Goal: Task Accomplishment & Management: Use online tool/utility

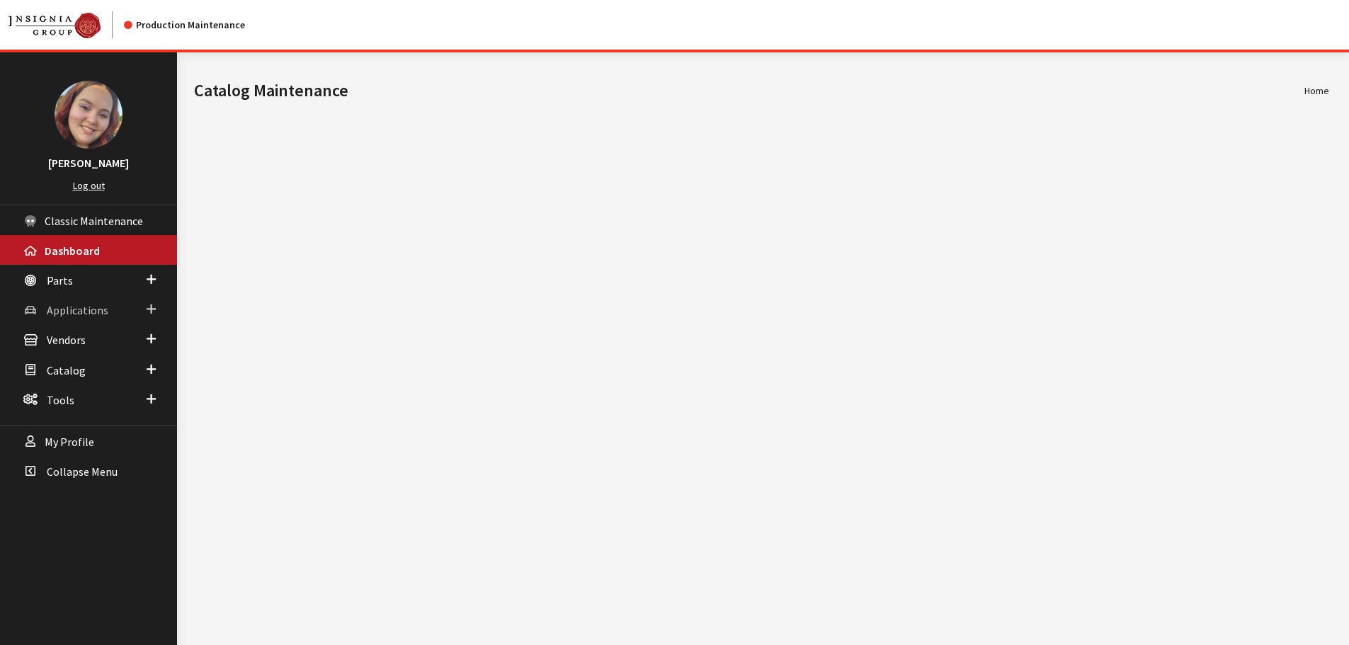
click at [59, 309] on span "Applications" at bounding box center [78, 310] width 62 height 14
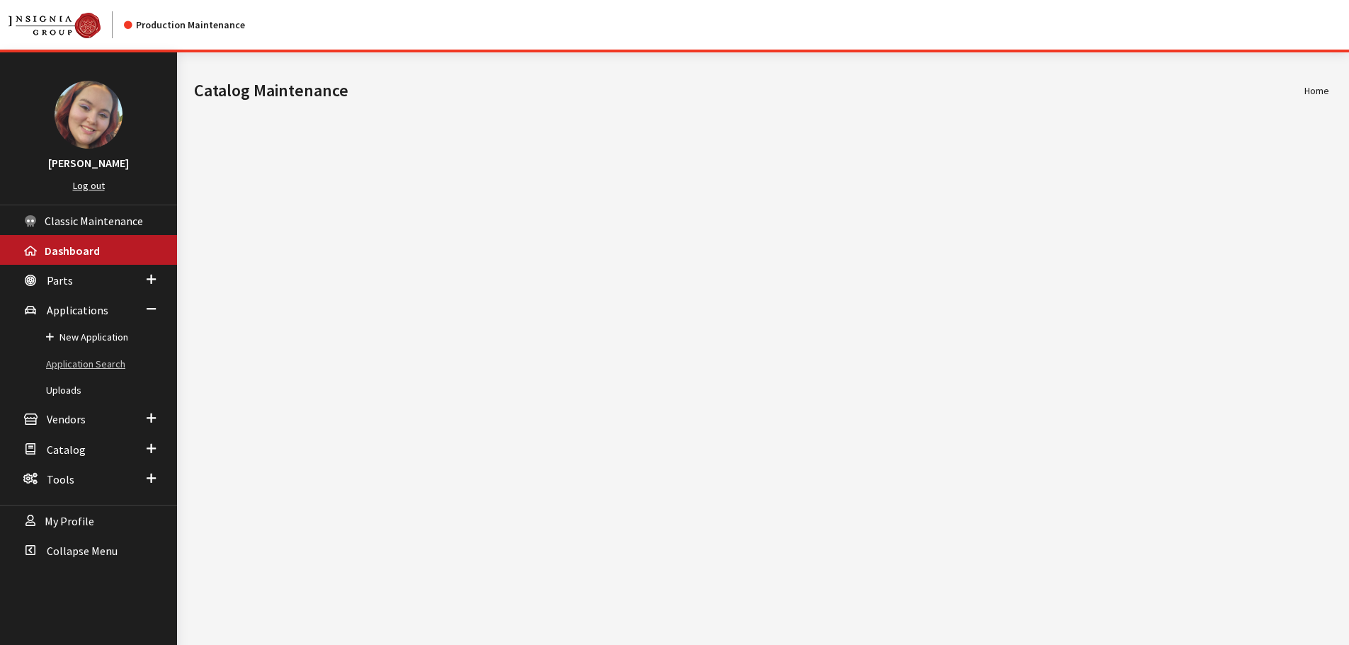
click at [67, 362] on link "Application Search" at bounding box center [88, 364] width 177 height 26
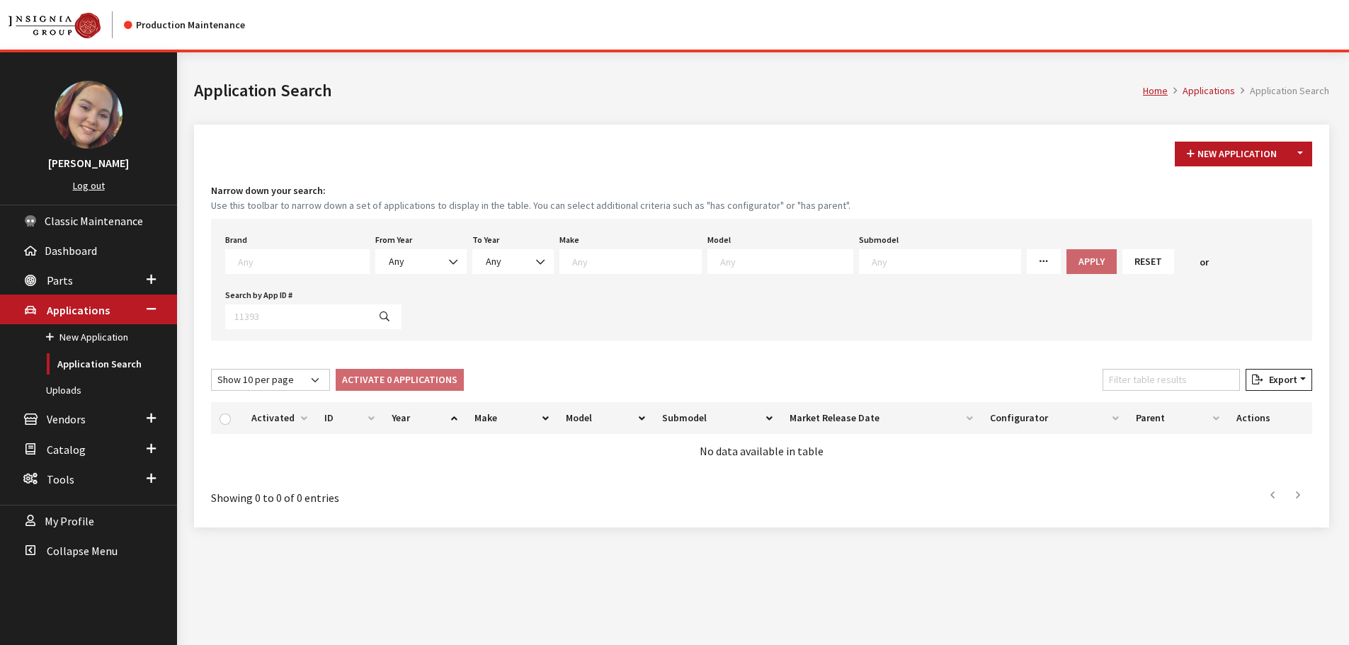
click at [798, 335] on div "Brand Any Acura Alfa Romeo Audi Bentley BMW DoubleTake [PERSON_NAME] Honda Hyun…" at bounding box center [761, 280] width 1101 height 122
click at [416, 261] on span "Any" at bounding box center [421, 261] width 73 height 15
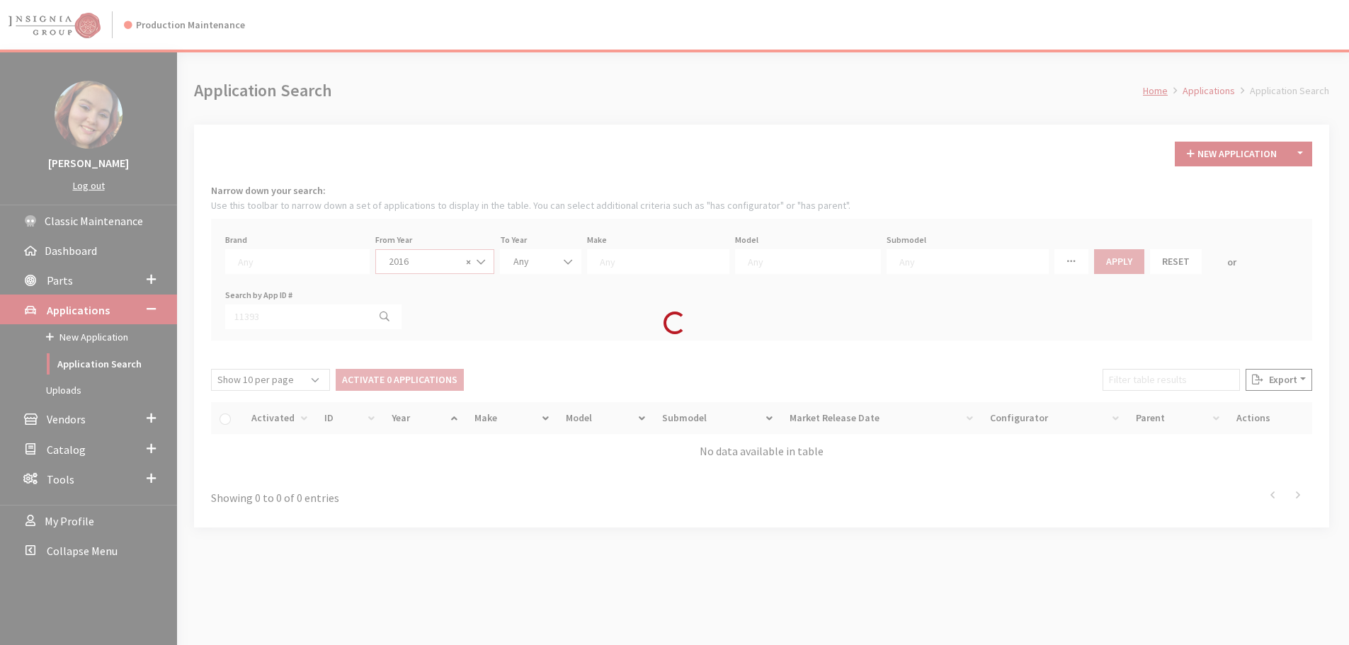
select select "2016"
select select
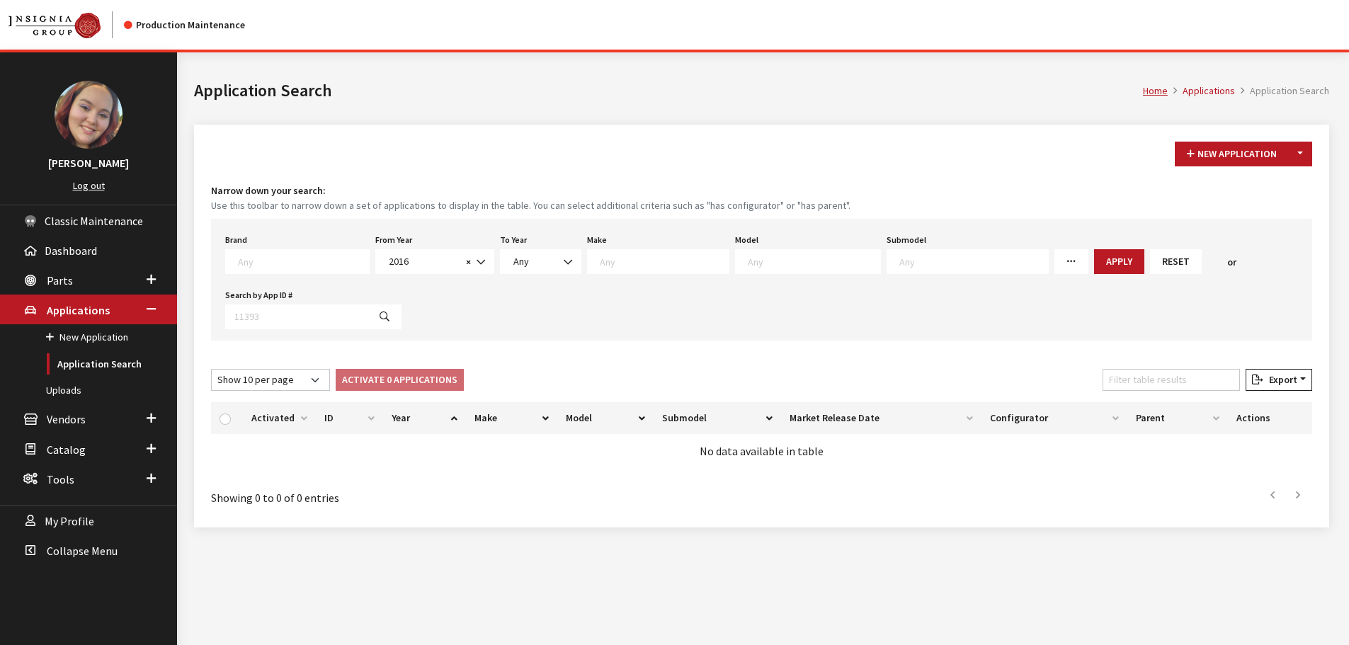
click at [602, 265] on textarea "Search" at bounding box center [664, 261] width 129 height 13
type textarea "ho"
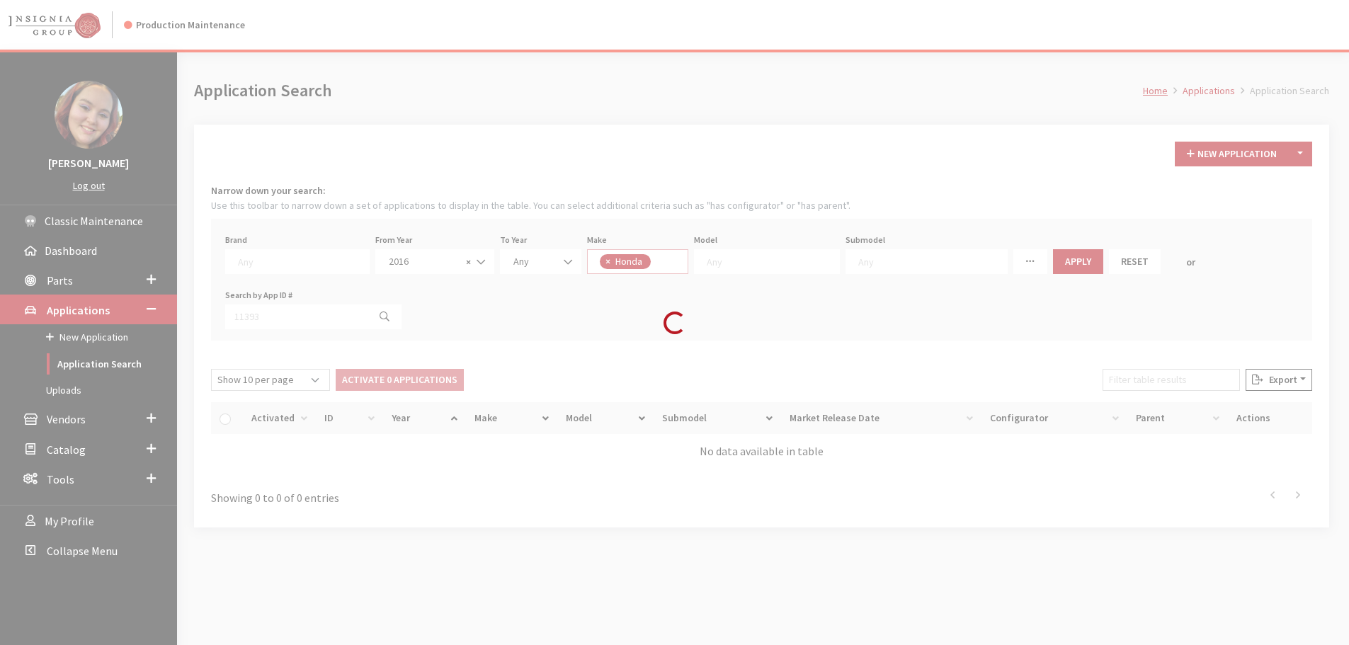
select select "19"
select select
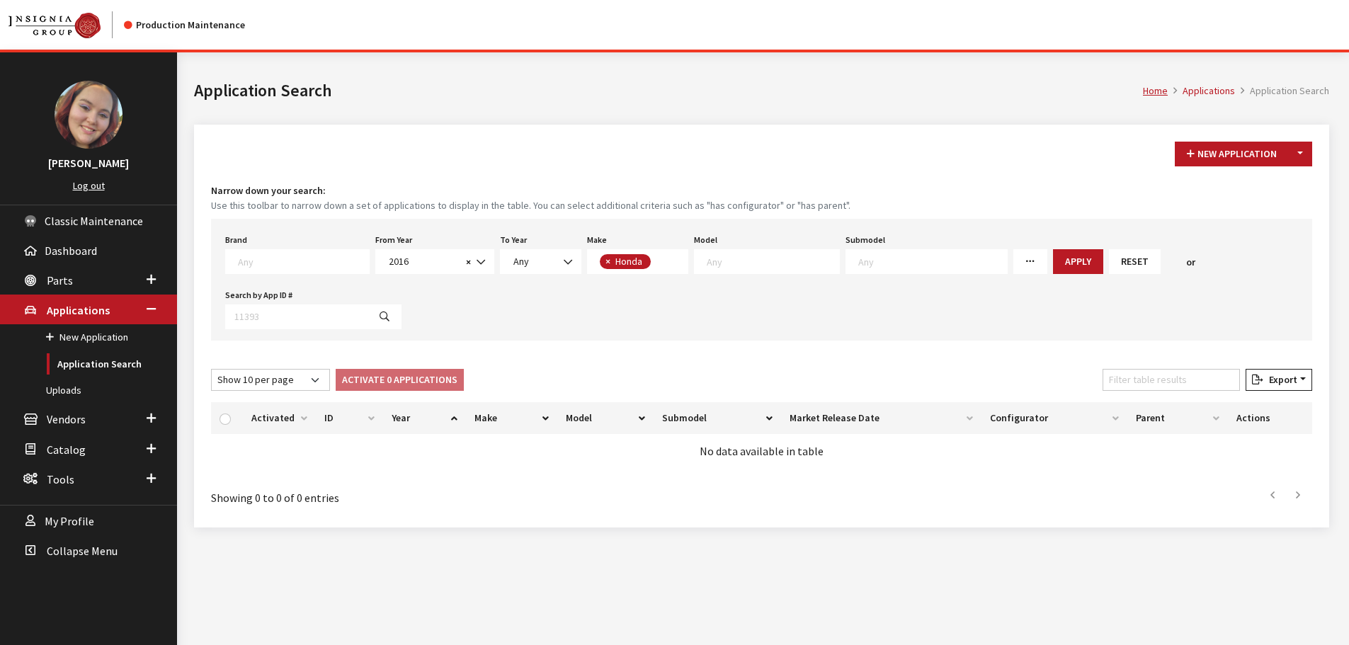
click at [664, 267] on span "× Honda" at bounding box center [637, 261] width 101 height 25
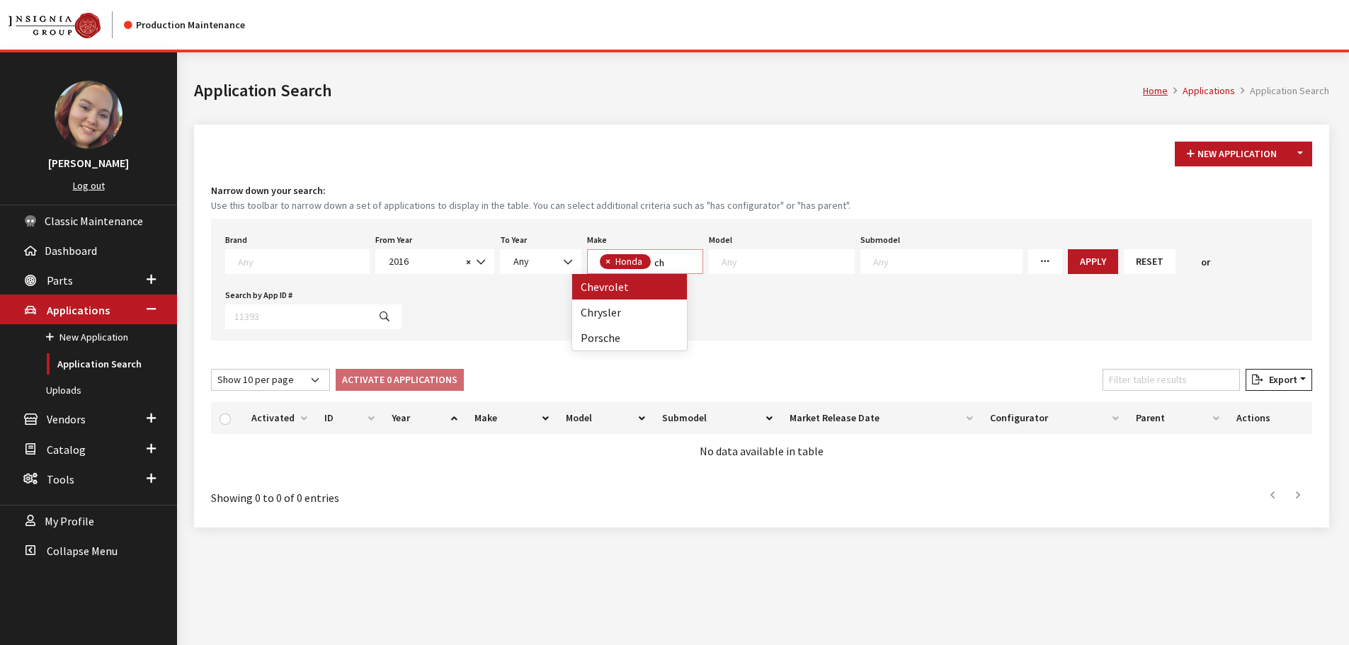
type textarea "ch"
select select "3"
select select
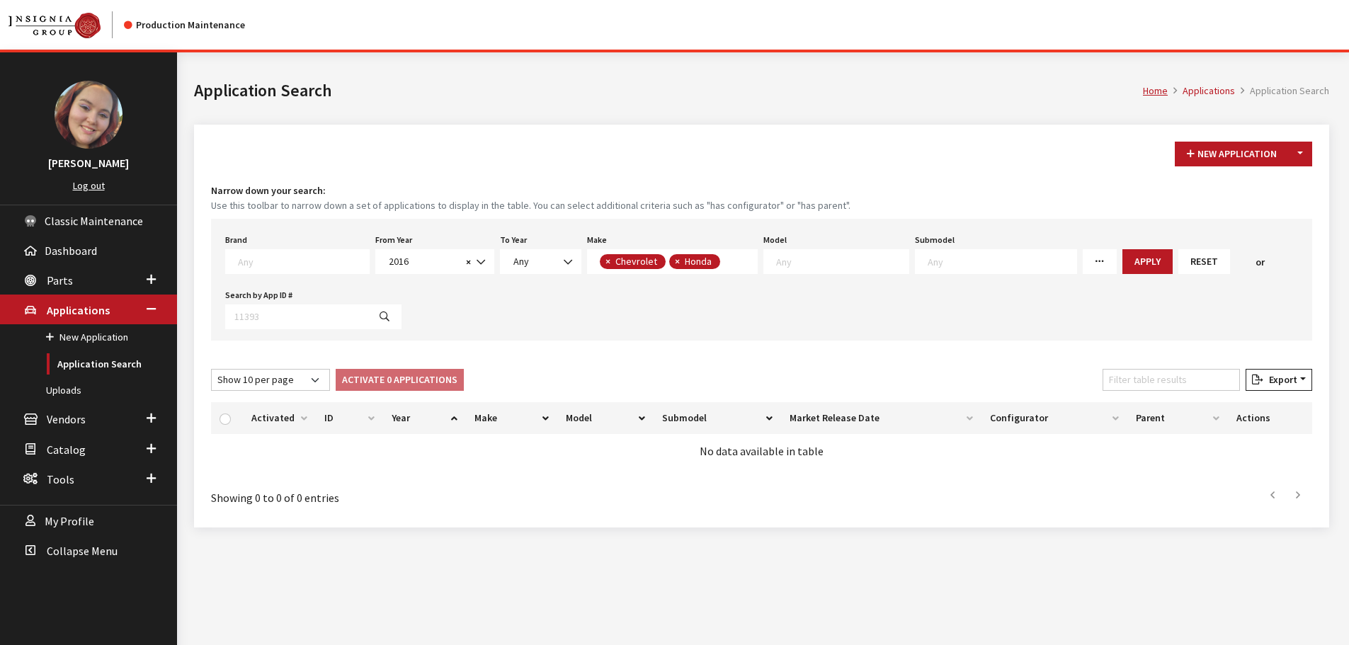
scroll to position [1, 0]
click at [724, 263] on span "× Chevrolet × Honda" at bounding box center [672, 261] width 171 height 25
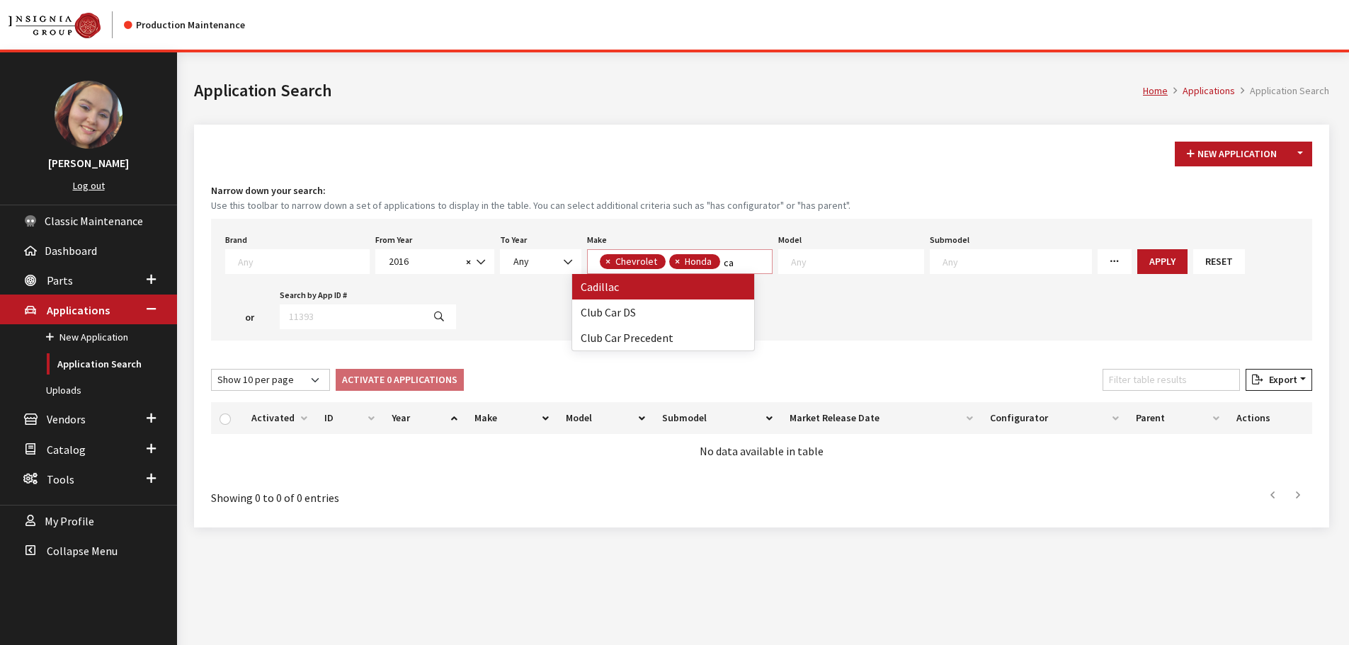
scroll to position [0, 0]
type textarea "ca"
select select "2"
select select
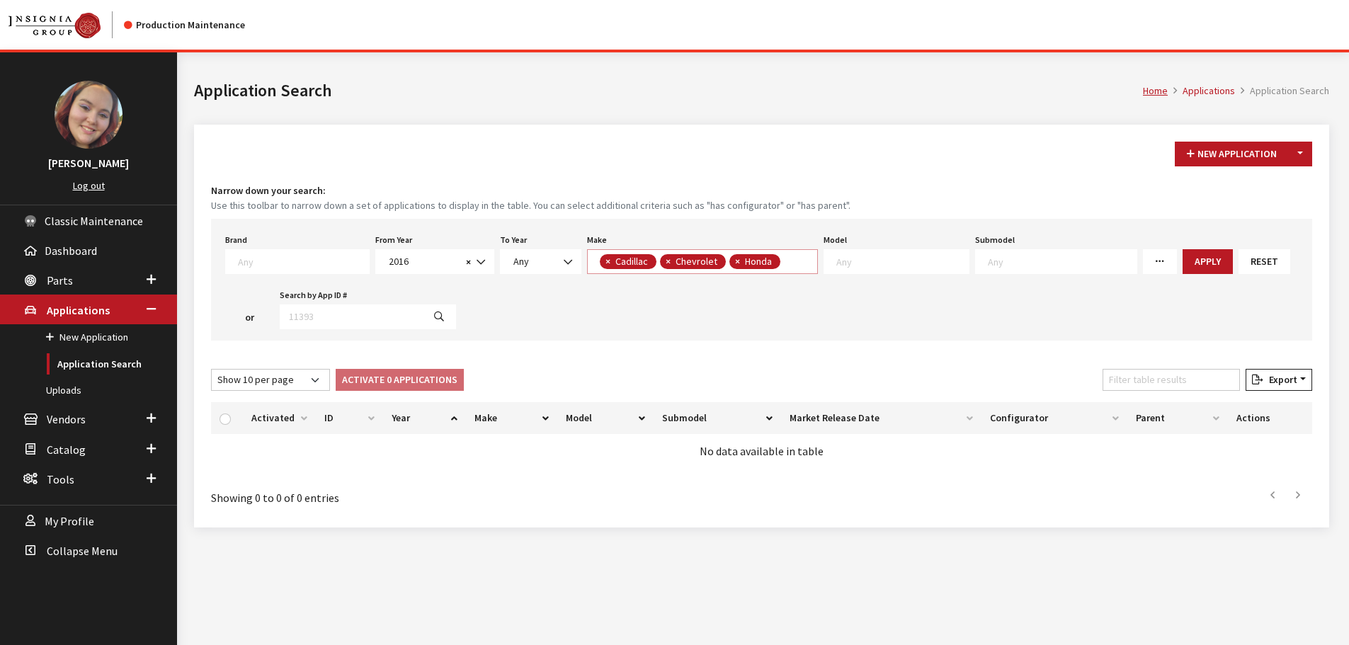
click at [784, 261] on span "× Cadillac × Chevrolet × Honda" at bounding box center [702, 261] width 231 height 25
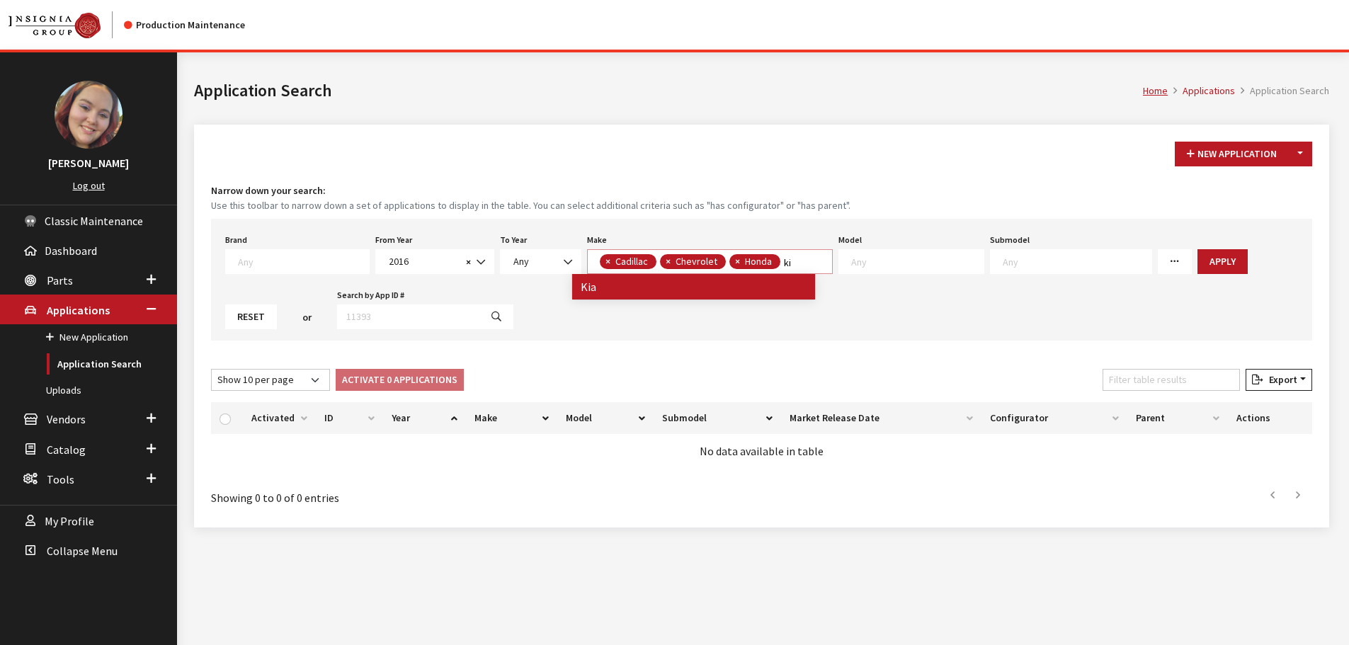
type textarea "ki"
select select
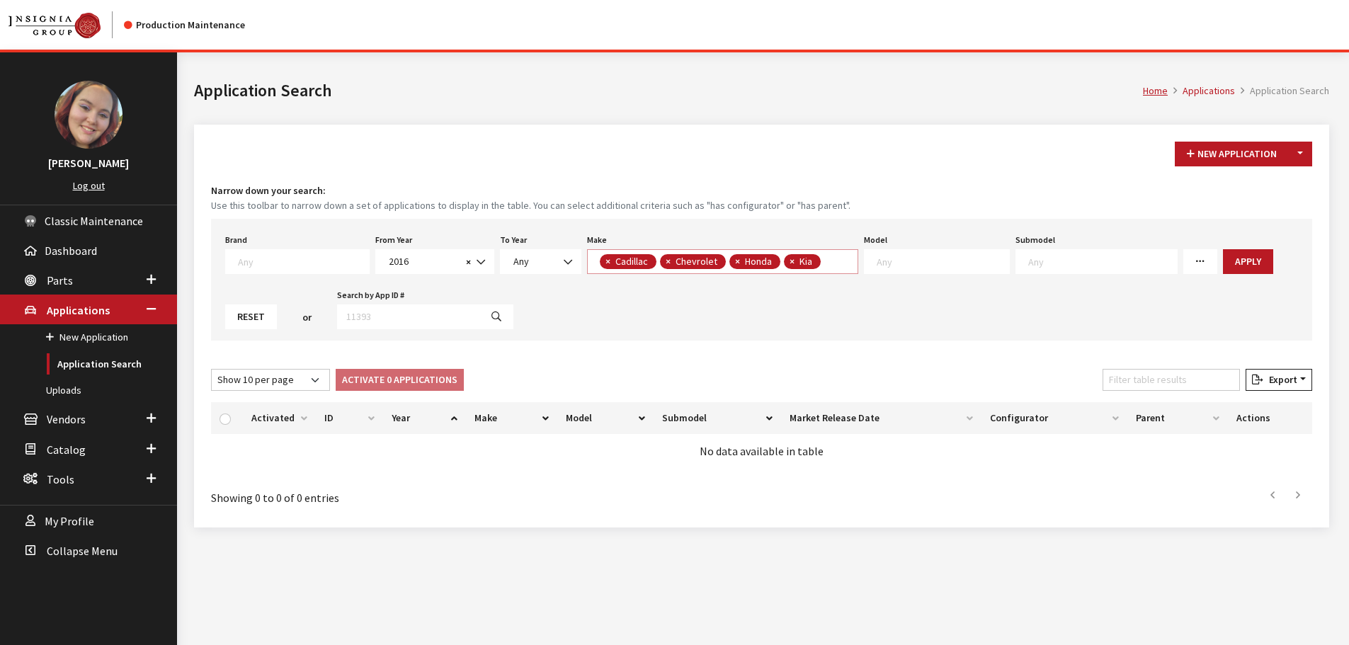
click at [832, 259] on span "× Cadillac × Chevrolet × Honda × Kia" at bounding box center [722, 261] width 271 height 25
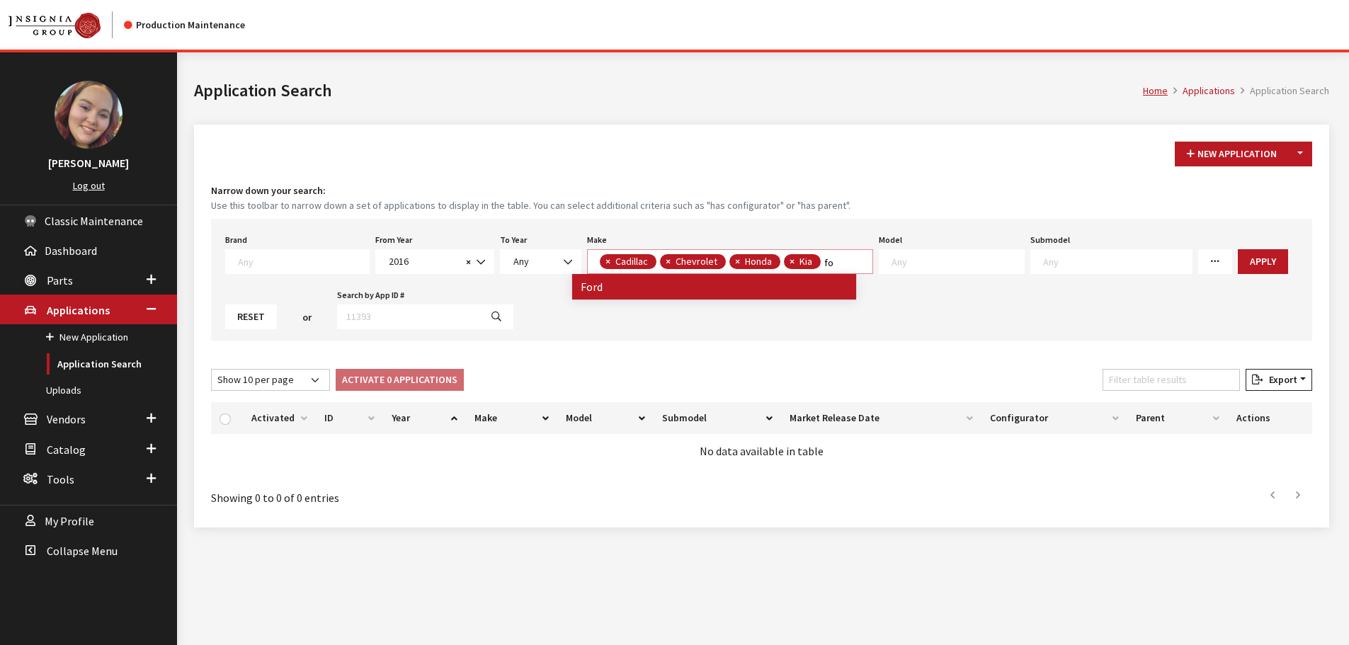
type textarea "fo"
select select
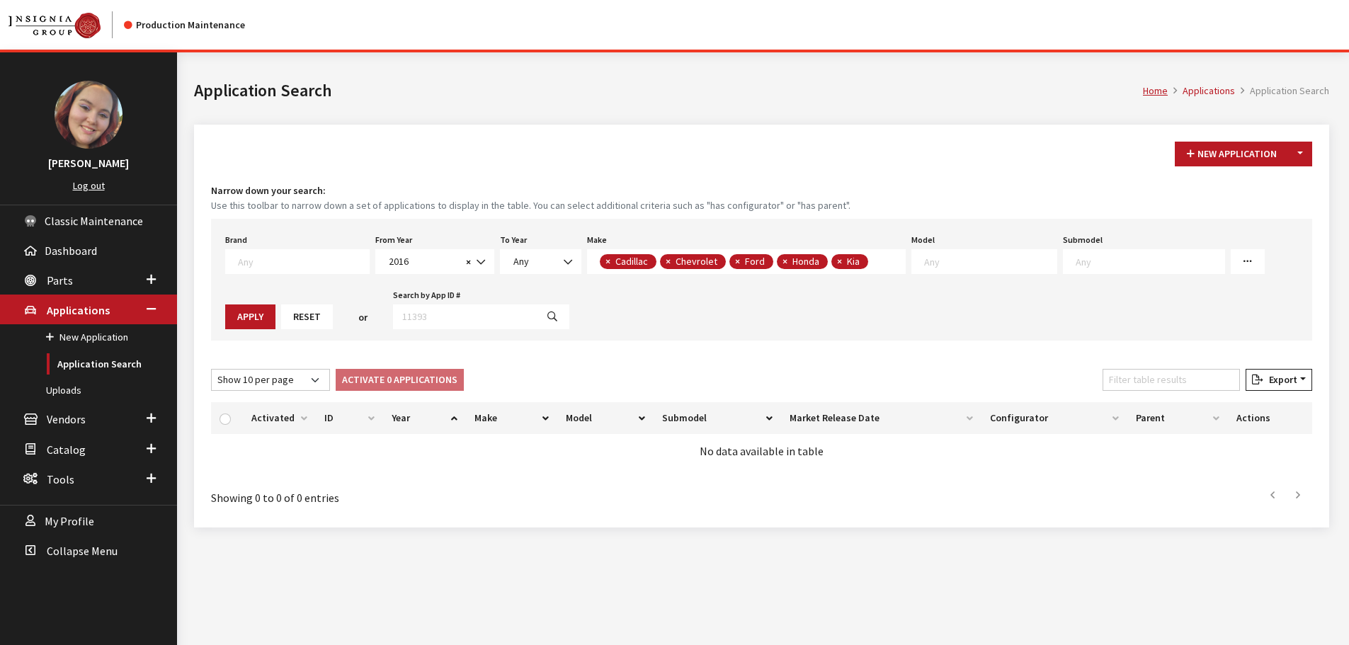
scroll to position [1, 0]
click at [867, 263] on span "× Cadillac × Chevrolet × Ford × Honda × Kia" at bounding box center [746, 261] width 319 height 25
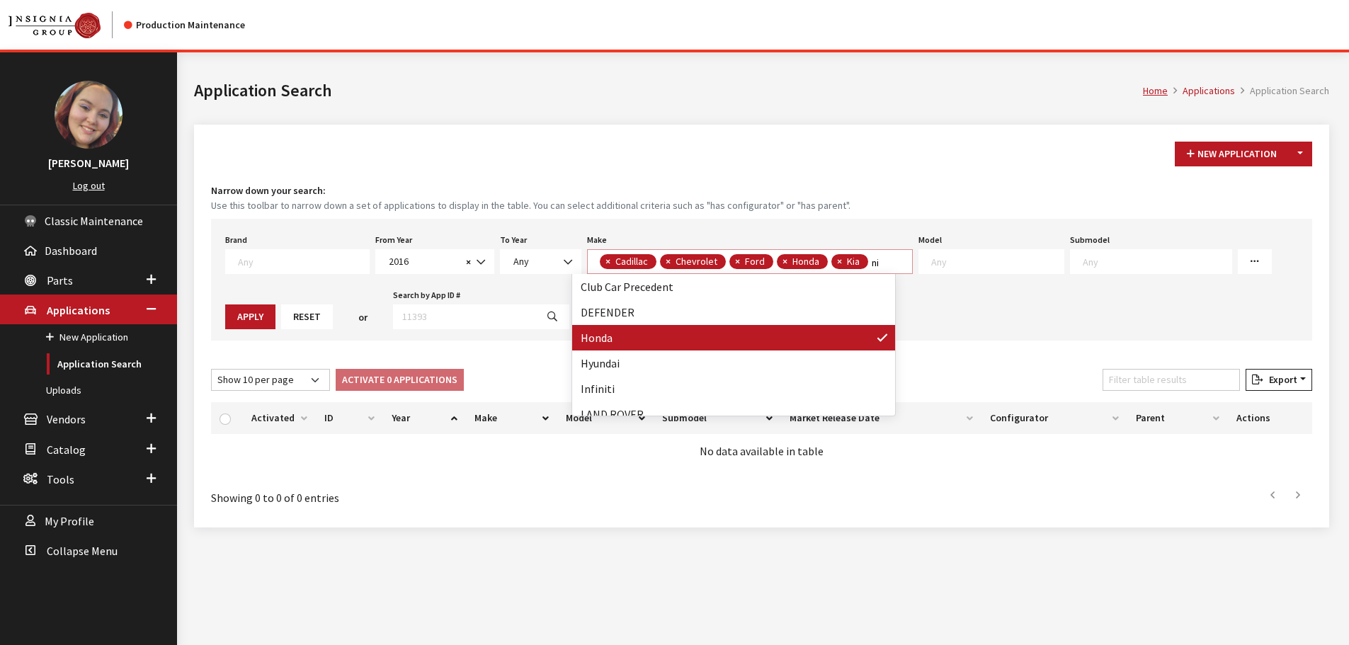
scroll to position [0, 0]
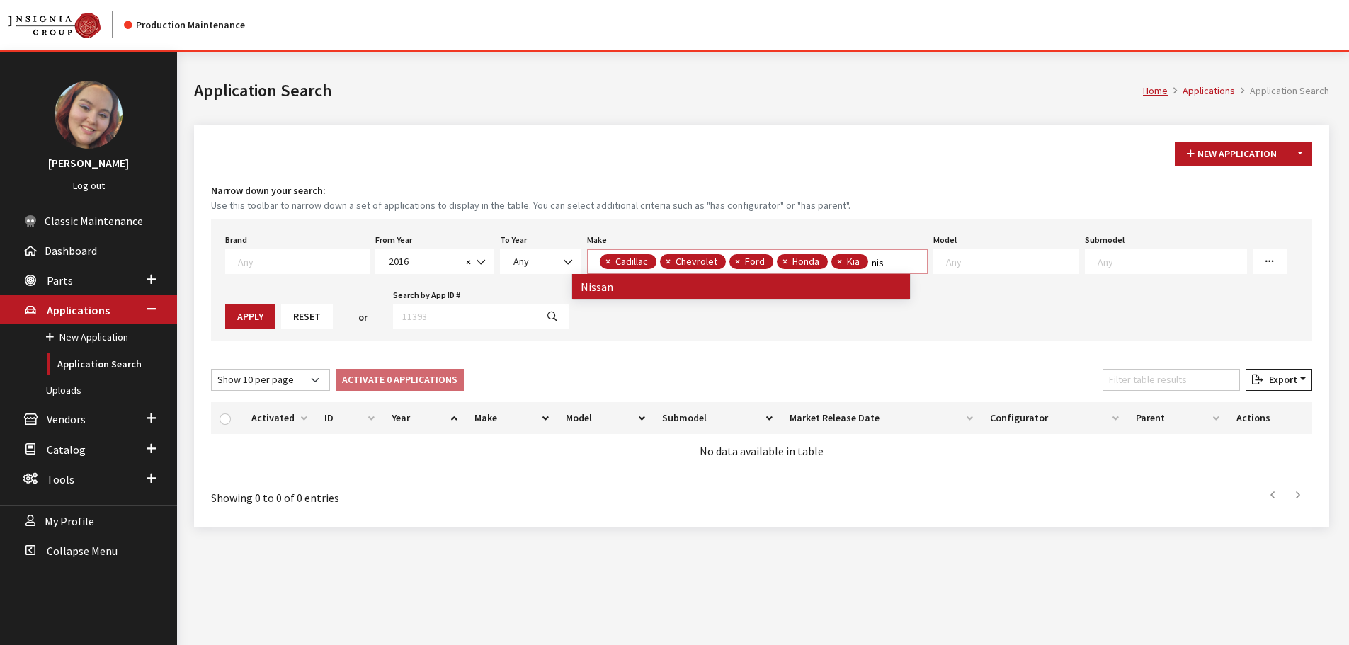
type textarea "nis"
select select
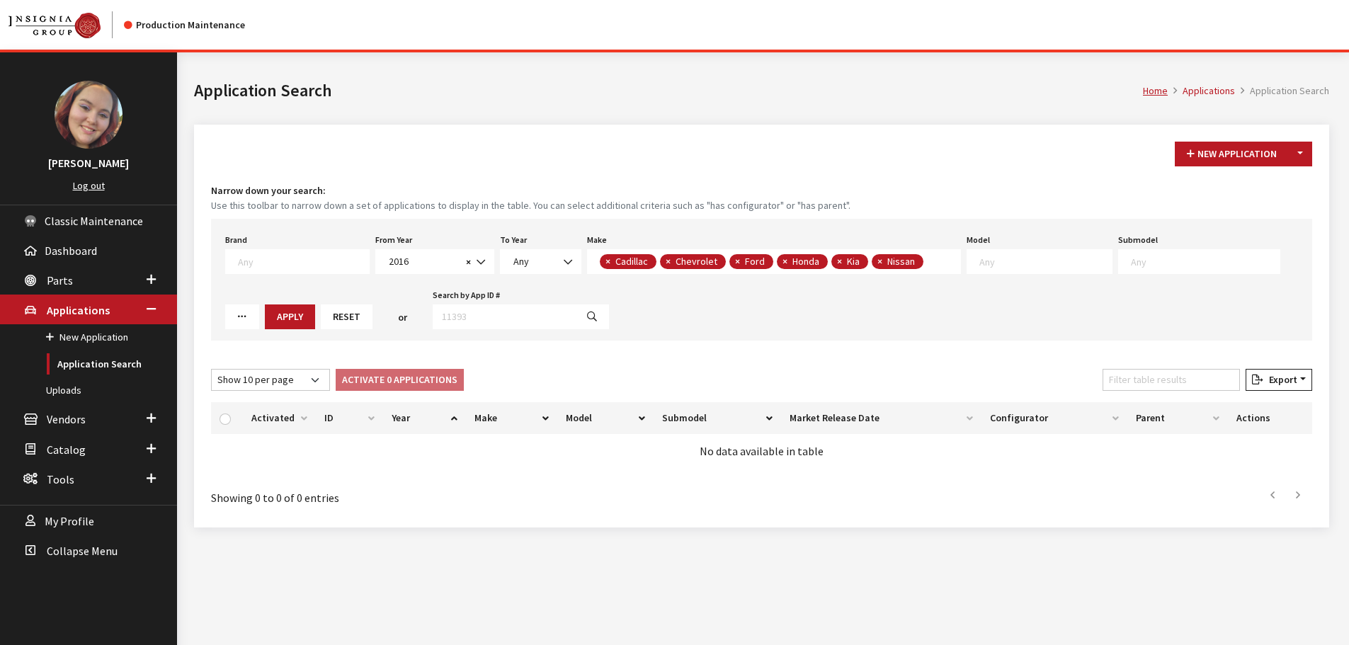
click at [921, 262] on span "× Cadillac × Chevrolet × Ford × Honda × Kia × Nissan" at bounding box center [774, 261] width 374 height 25
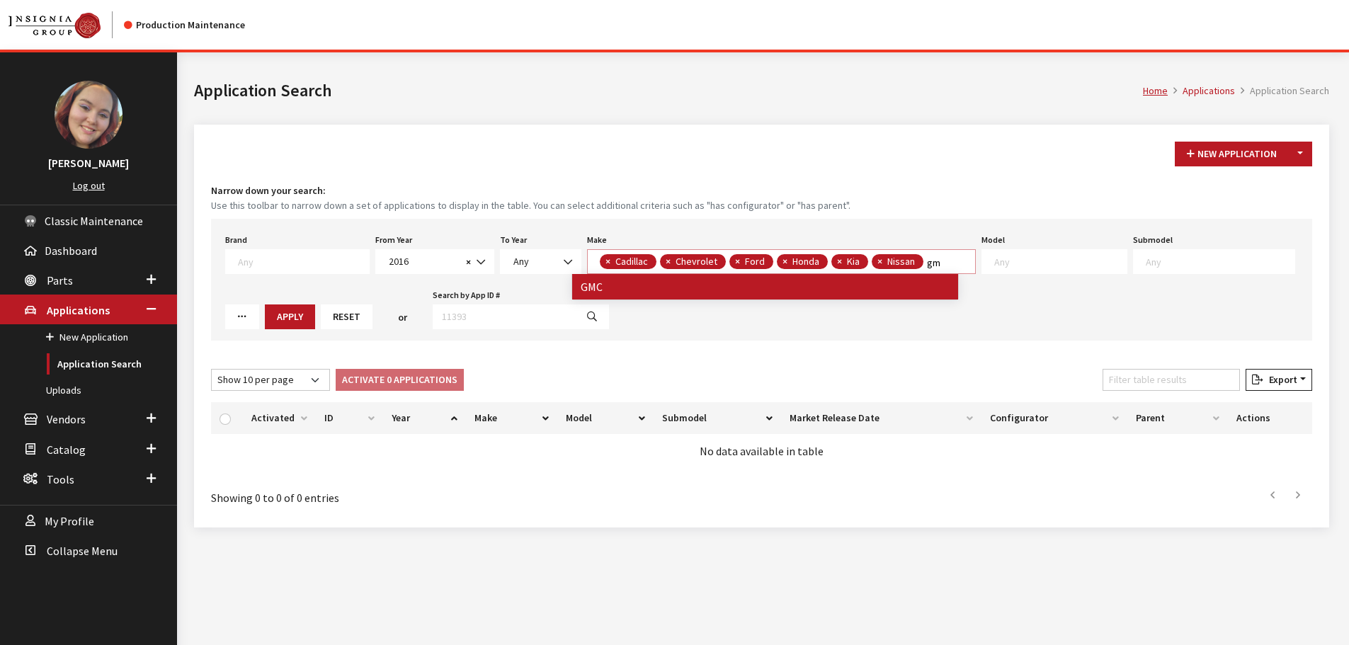
type textarea "gm"
select select
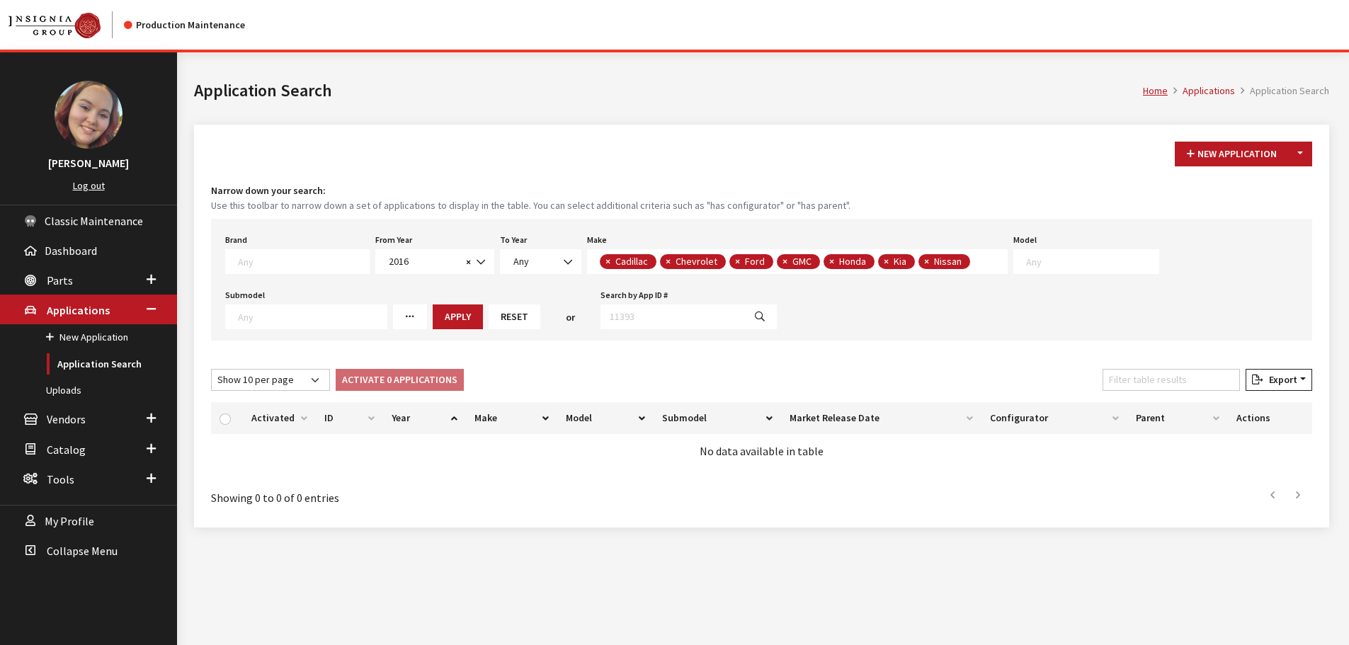
click at [974, 265] on span "× Cadillac × Chevrolet × Ford × GMC × Honda × Kia × Nissan" at bounding box center [797, 261] width 421 height 25
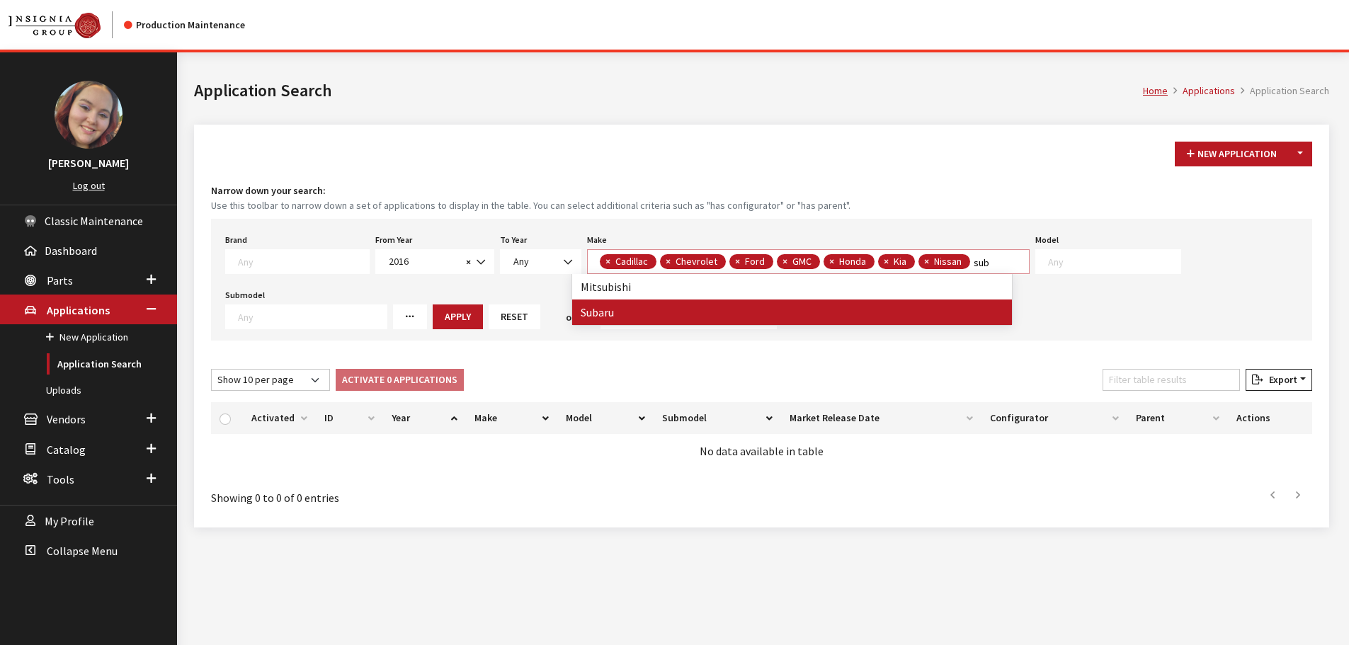
type textarea "sub"
select select
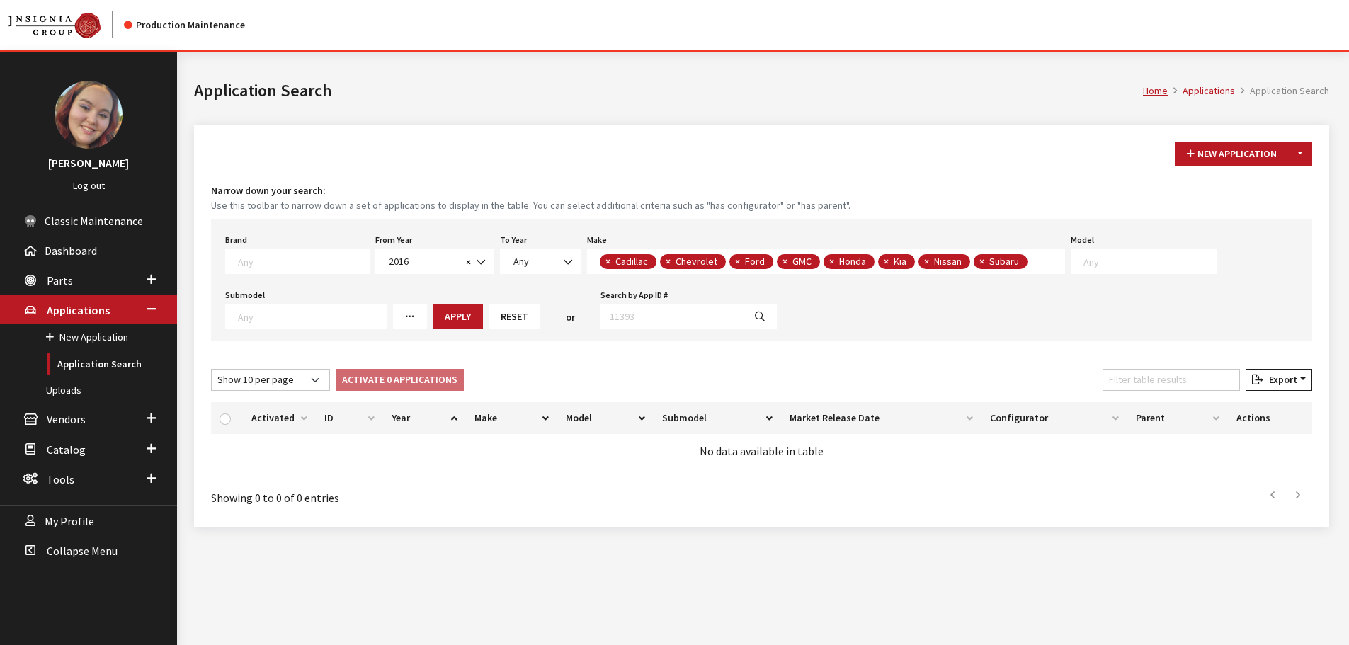
click at [1029, 265] on span "× Cadillac × Chevrolet × Ford × GMC × Honda × Kia × Nissan × Subaru" at bounding box center [826, 261] width 478 height 25
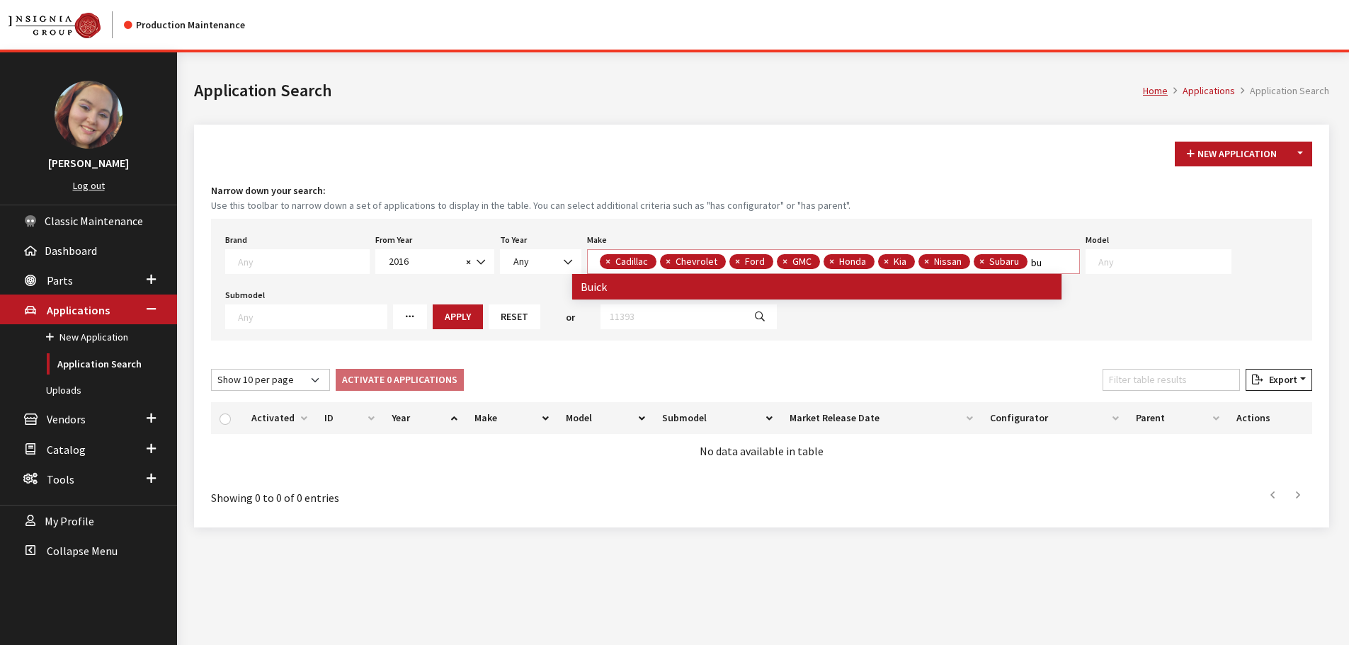
type textarea "bu"
select select "1"
select select
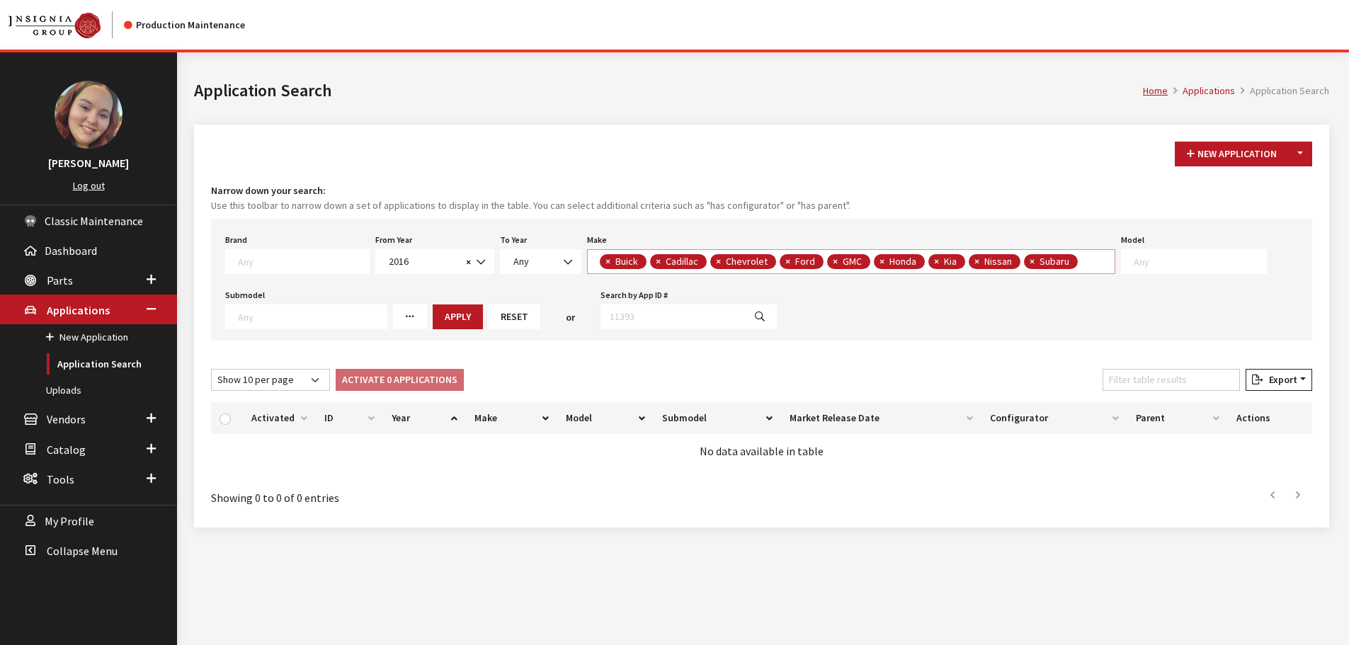
click at [1092, 271] on span "× Buick × Cadillac × Chevrolet × Ford × GMC × Honda × Kia × Nissan × Subaru" at bounding box center [851, 261] width 528 height 25
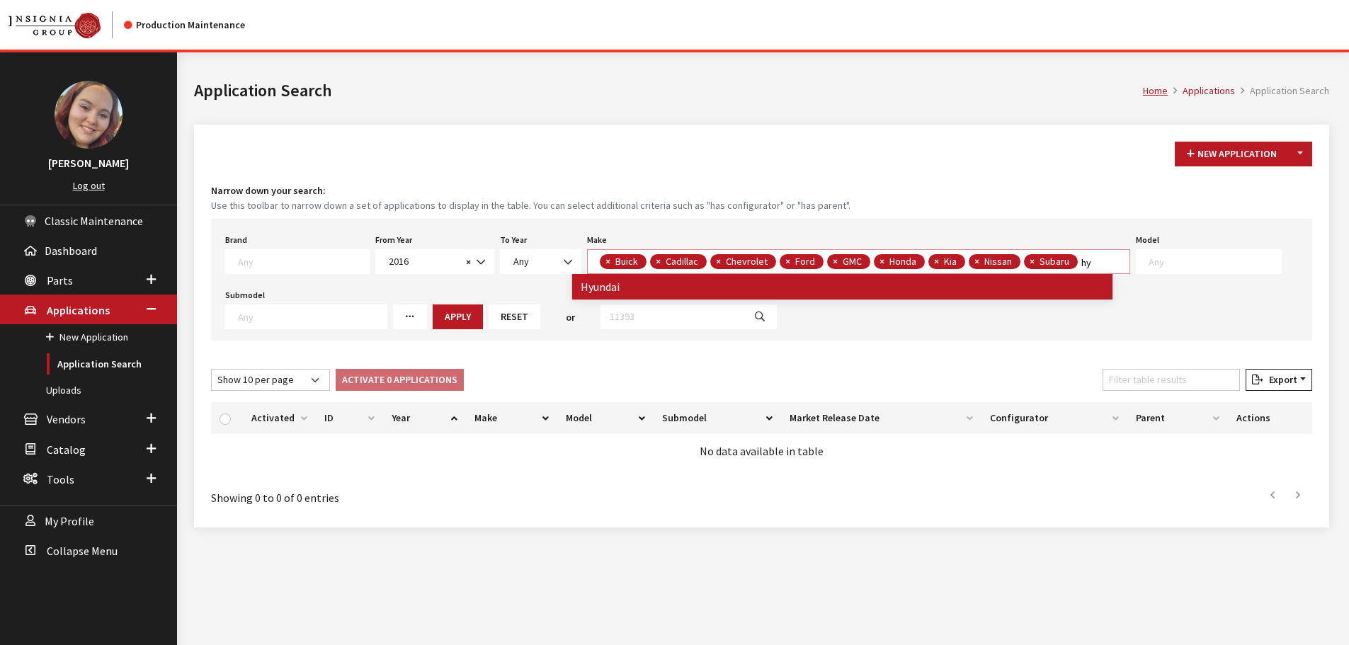
type textarea "hy"
select select
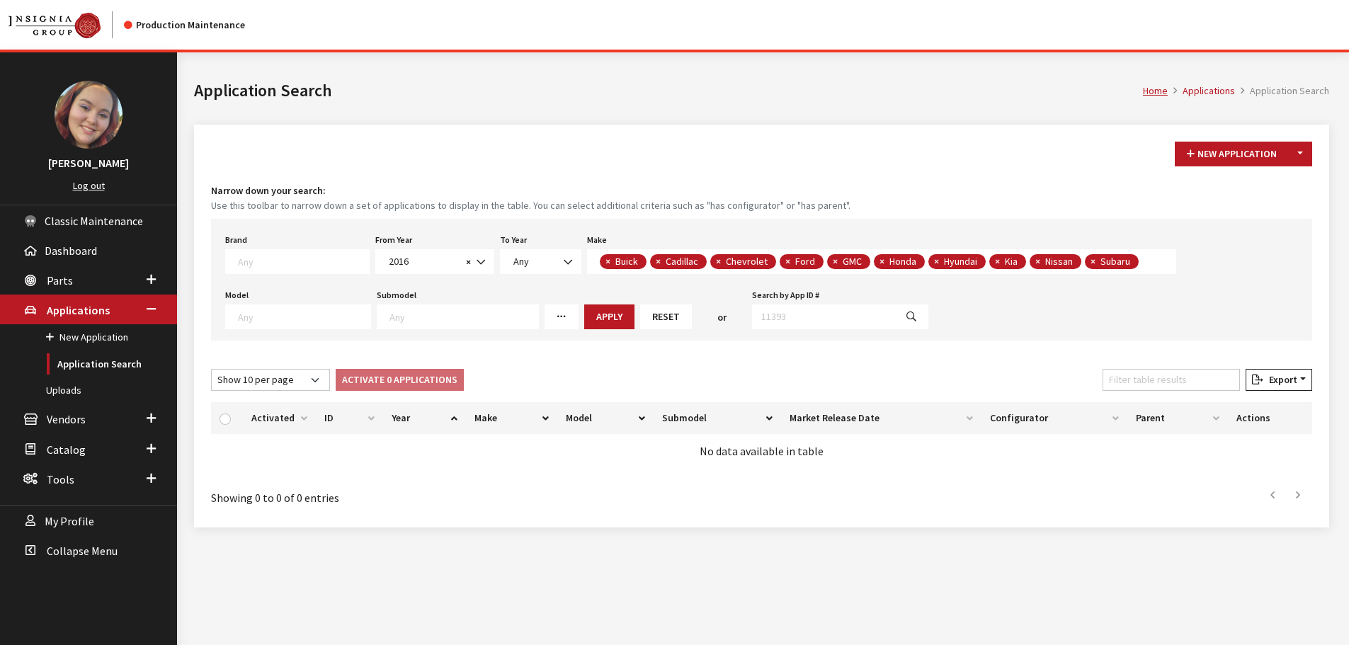
click at [1139, 262] on span at bounding box center [1144, 261] width 11 height 13
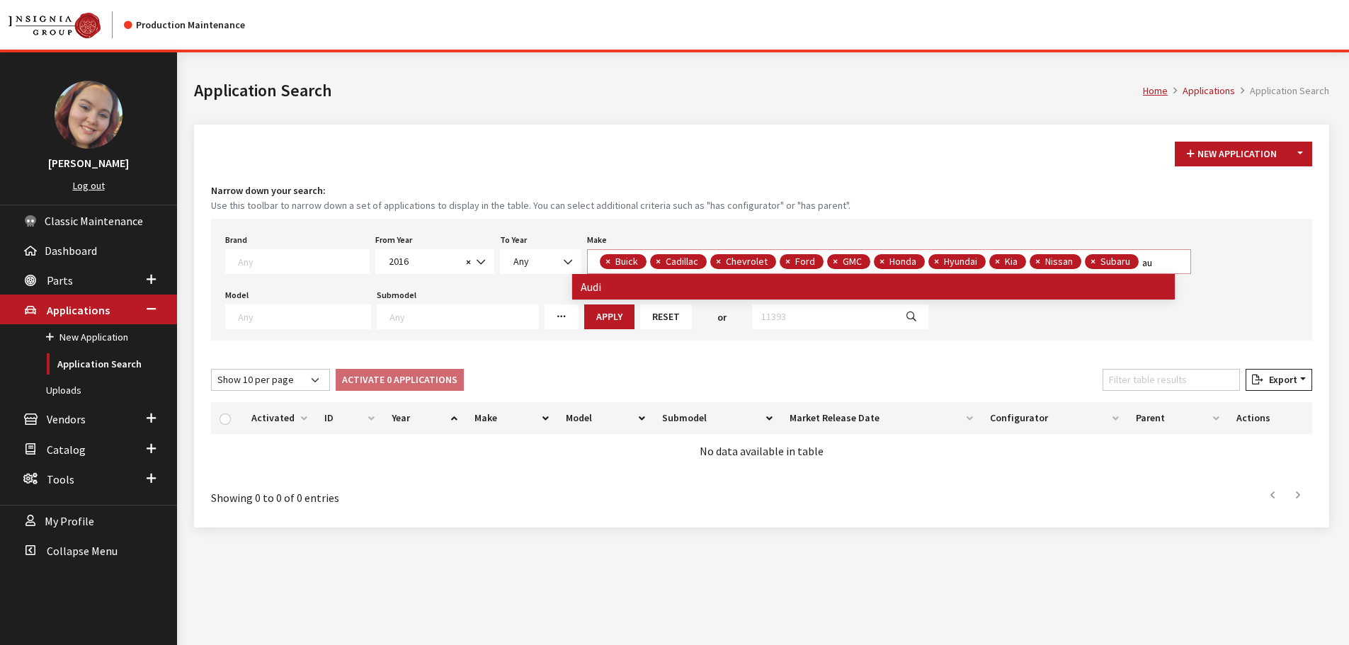
type textarea "au"
select select "35"
select select
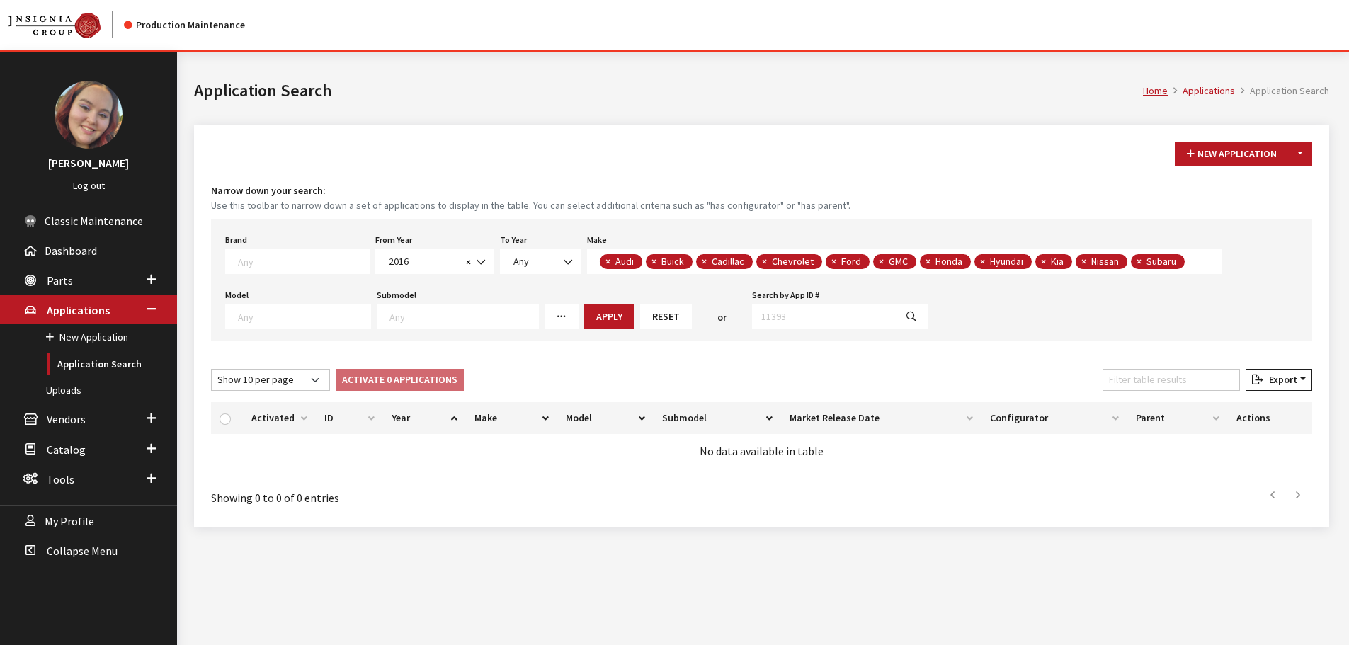
click at [1186, 268] on span "× Audi × Buick × Cadillac × Chevrolet × Ford × GMC × Honda × Hyundai × Kia × Ni…" at bounding box center [904, 261] width 635 height 25
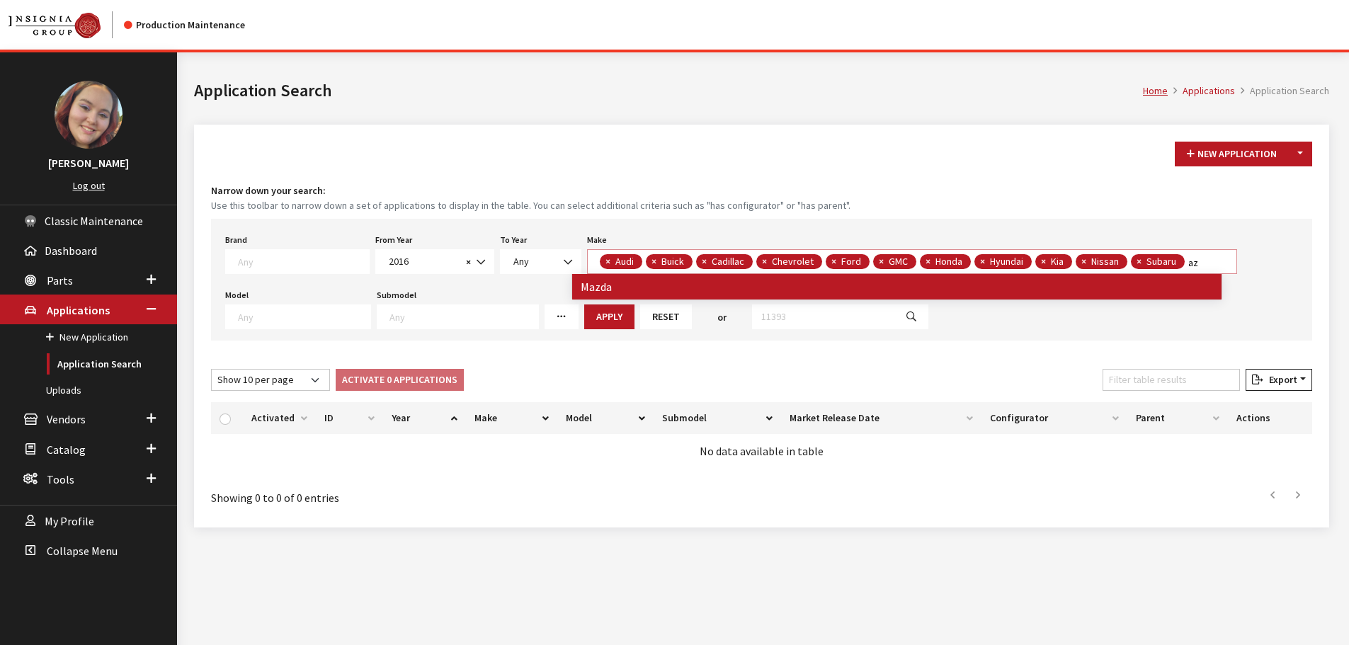
type textarea "az"
select select
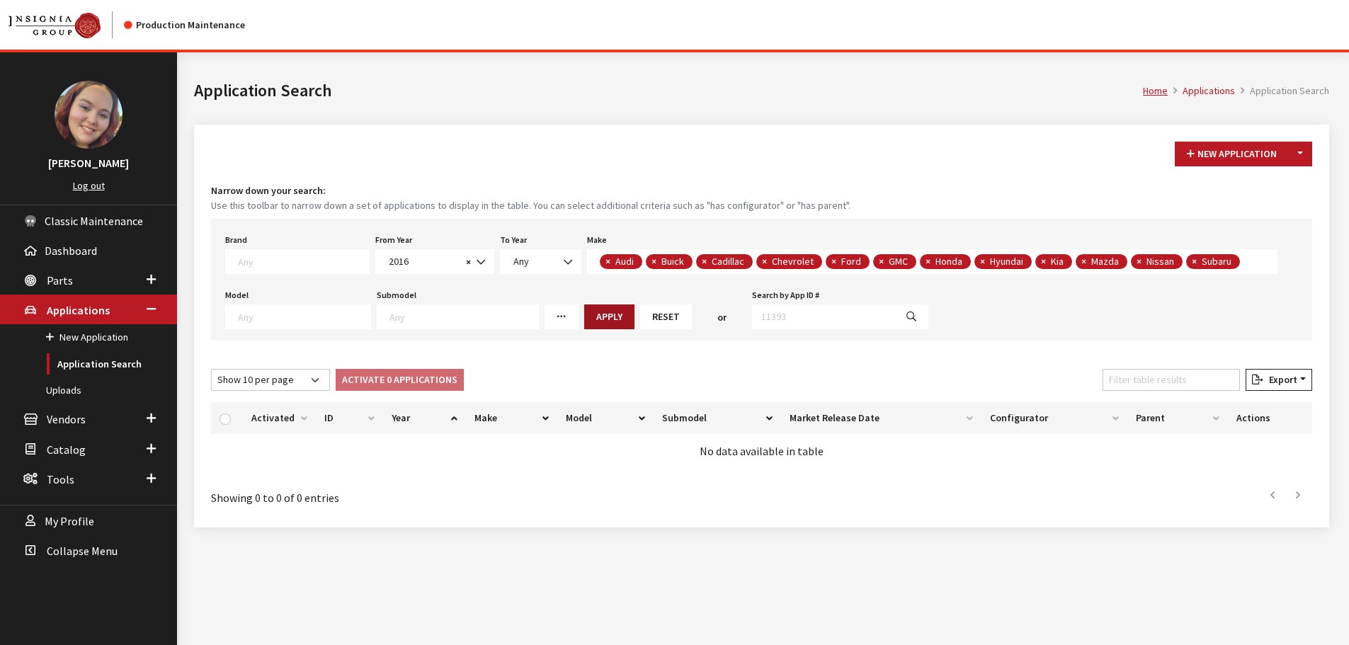
click at [584, 314] on button "Apply" at bounding box center [609, 317] width 50 height 25
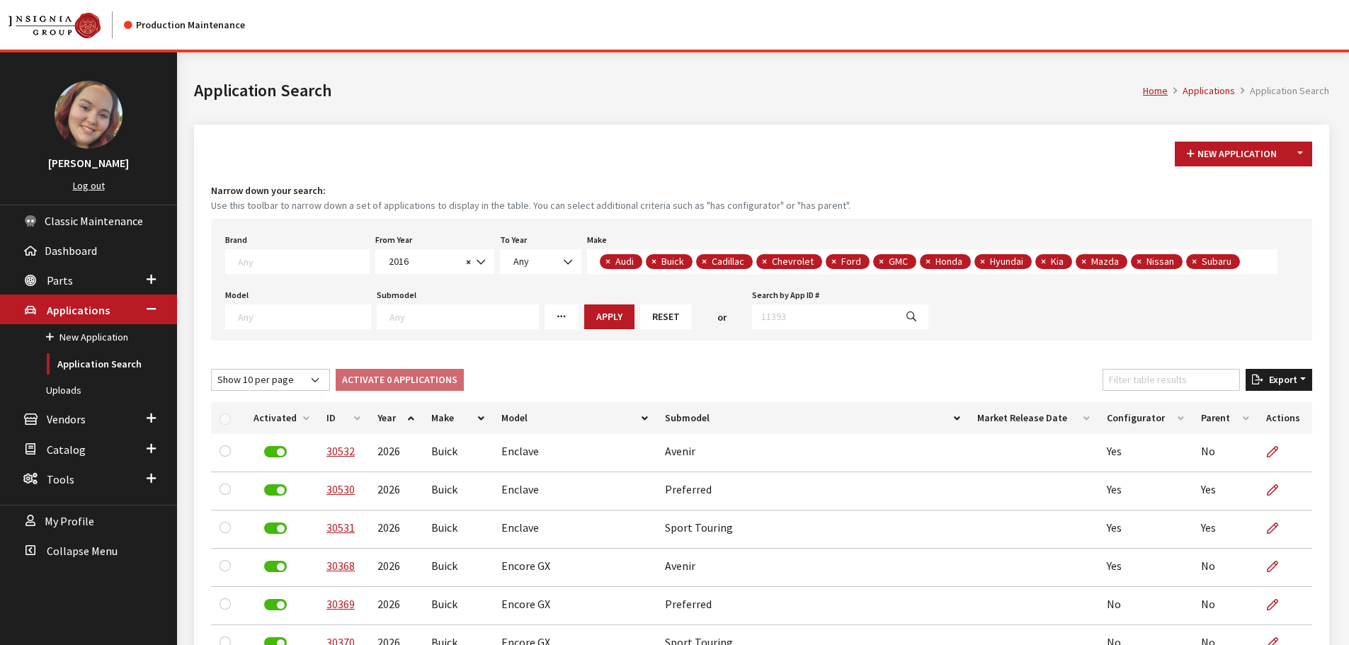
click at [1280, 375] on span "Export" at bounding box center [1280, 379] width 34 height 13
click at [1261, 400] on button "Excel" at bounding box center [1256, 408] width 102 height 21
click at [640, 324] on button "Reset" at bounding box center [666, 317] width 52 height 25
